Goal: Transaction & Acquisition: Purchase product/service

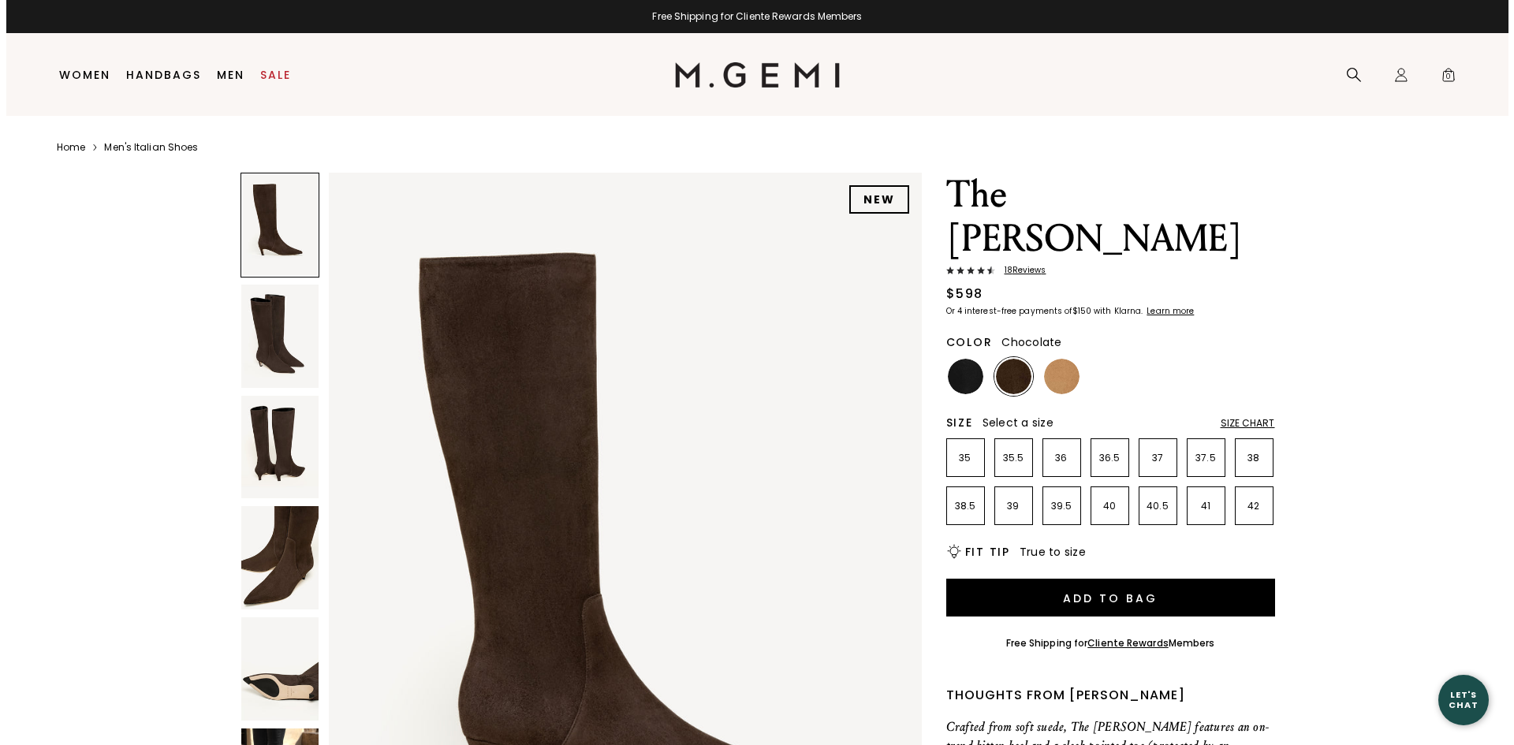
scroll to position [263, 0]
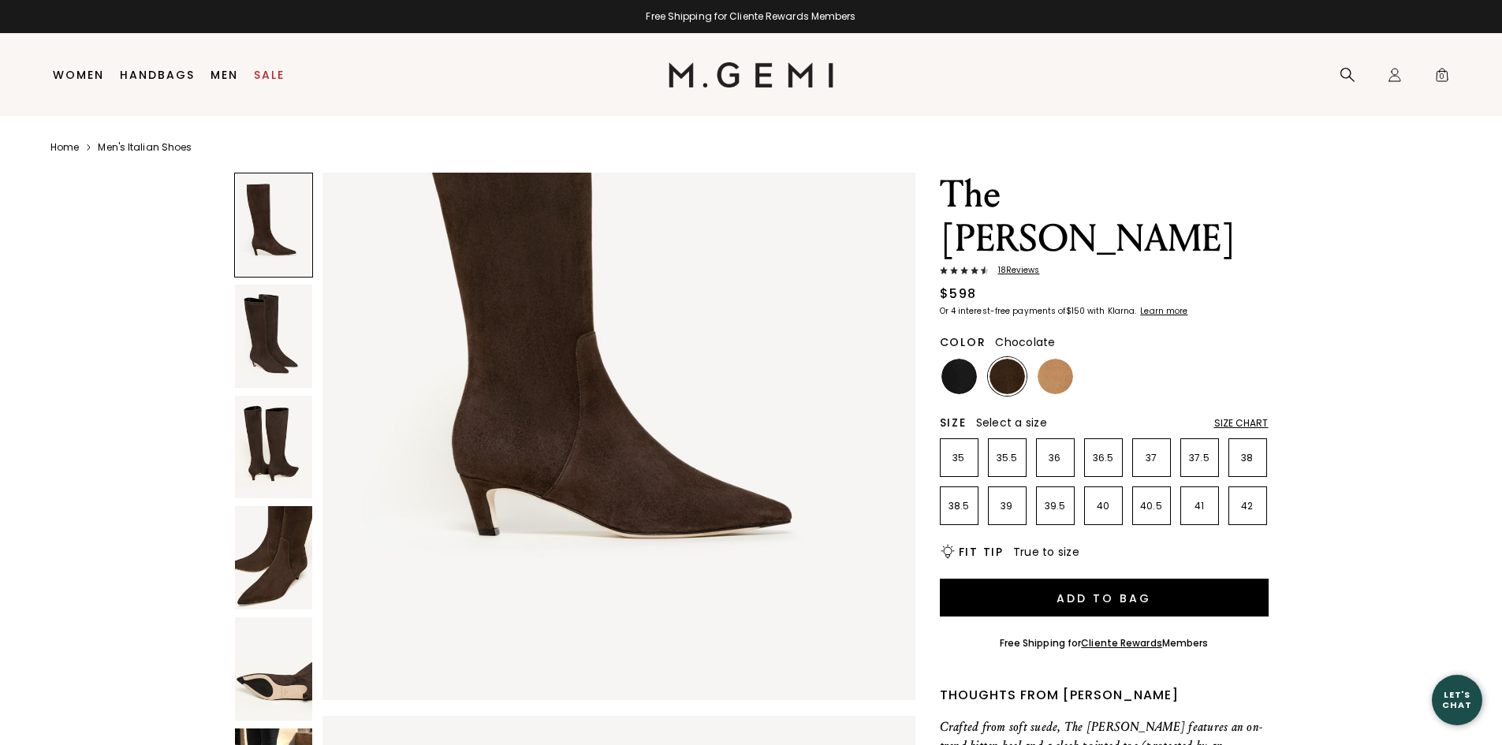
click at [1003, 359] on img at bounding box center [1006, 376] width 35 height 35
click at [966, 359] on img at bounding box center [958, 376] width 35 height 35
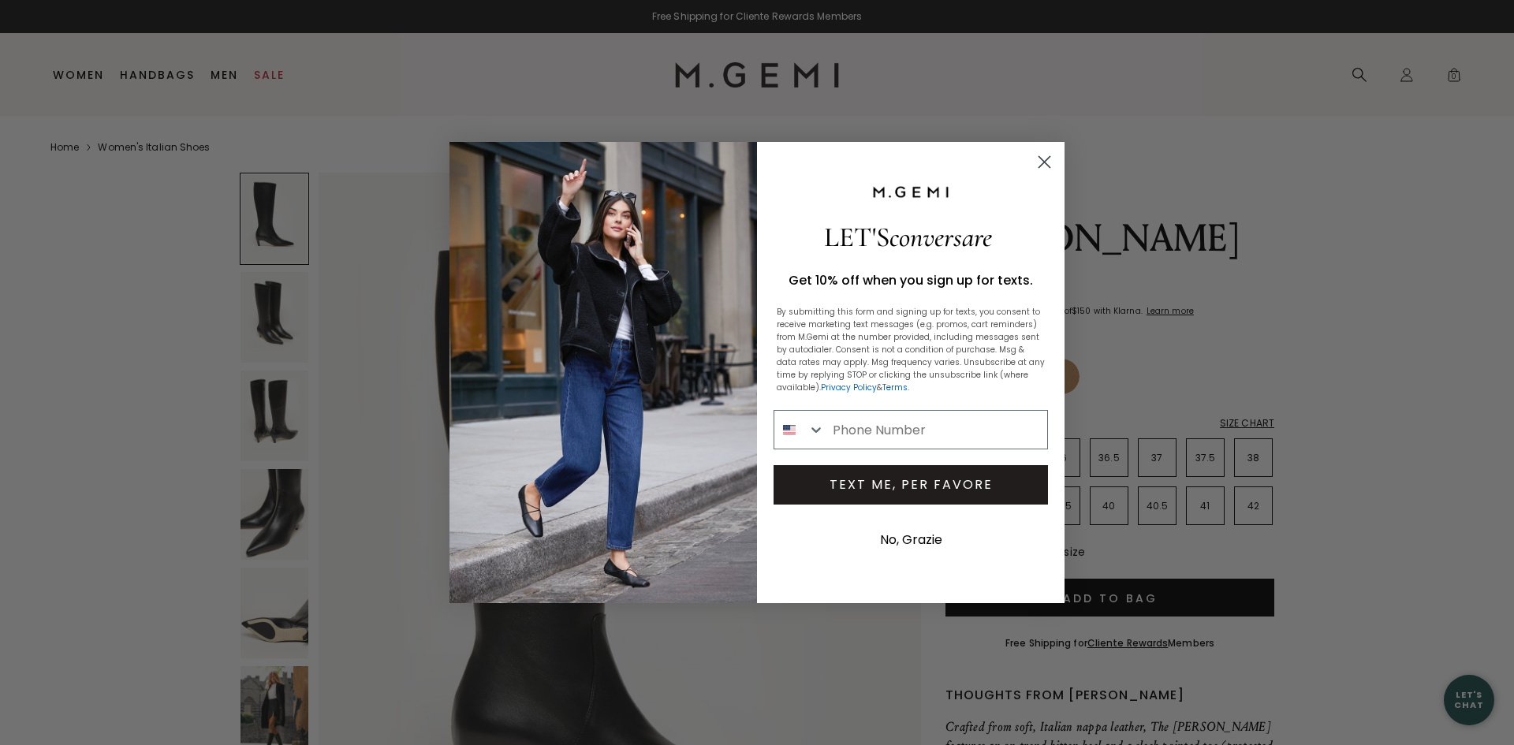
click at [1052, 165] on circle "Close dialog" at bounding box center [1044, 162] width 26 height 26
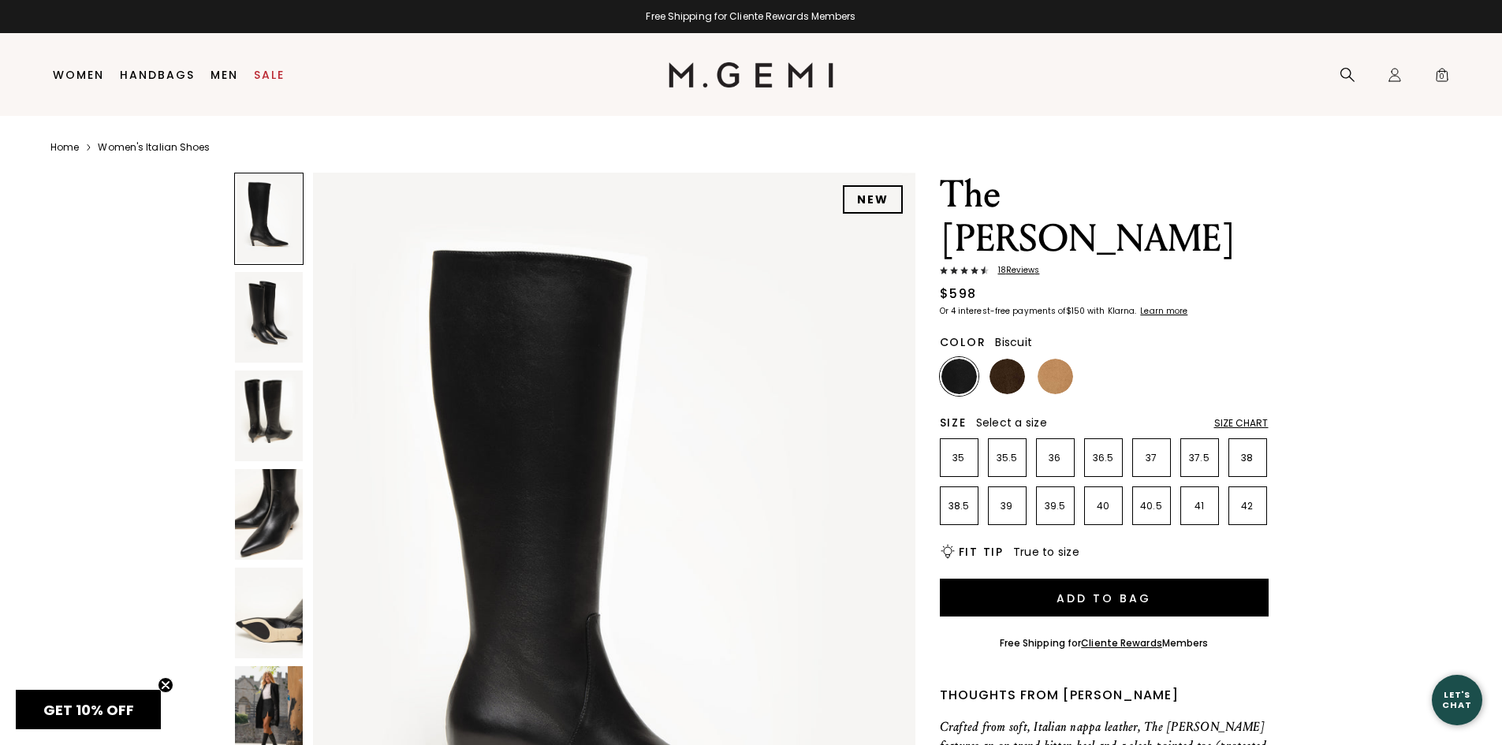
click at [1056, 359] on img at bounding box center [1054, 376] width 35 height 35
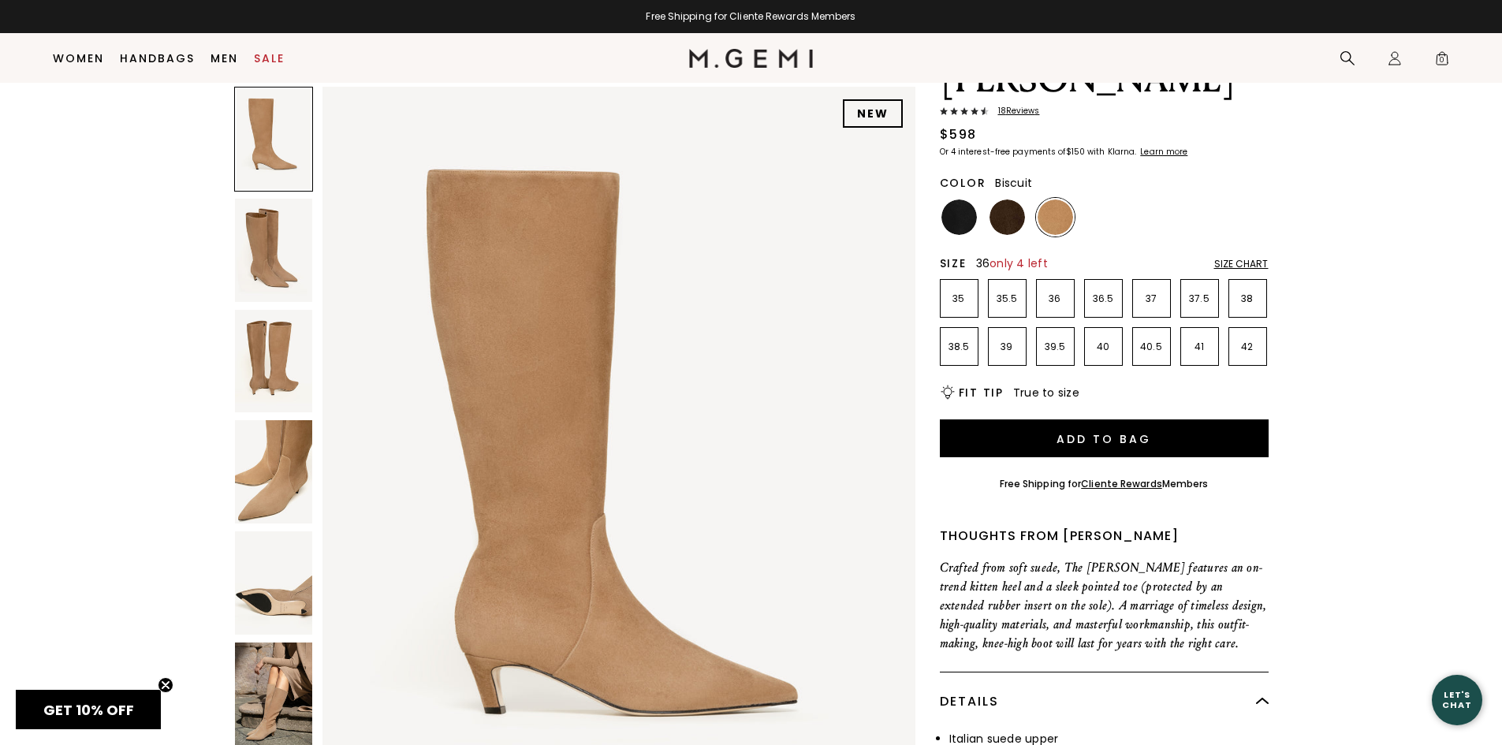
scroll to position [229, 0]
